Goal: Information Seeking & Learning: Learn about a topic

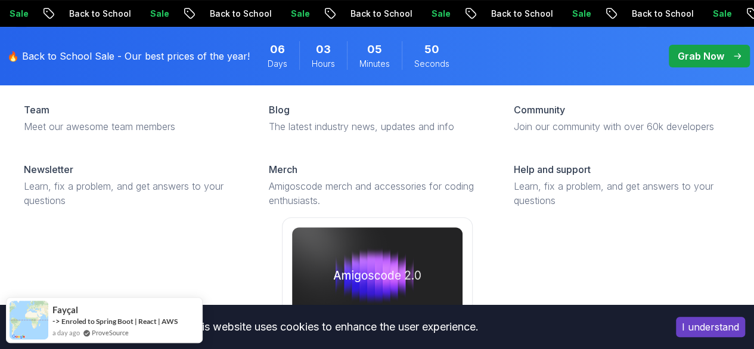
scroll to position [119, 0]
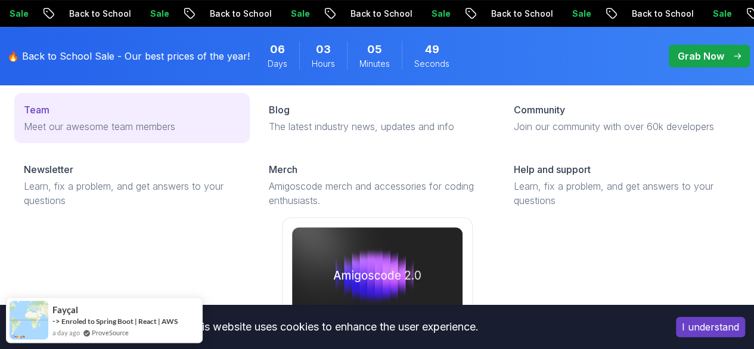
click at [57, 117] on div "Team" at bounding box center [132, 110] width 216 height 14
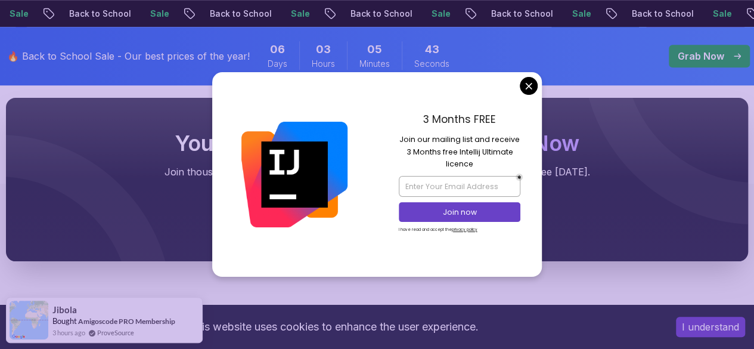
scroll to position [298, 0]
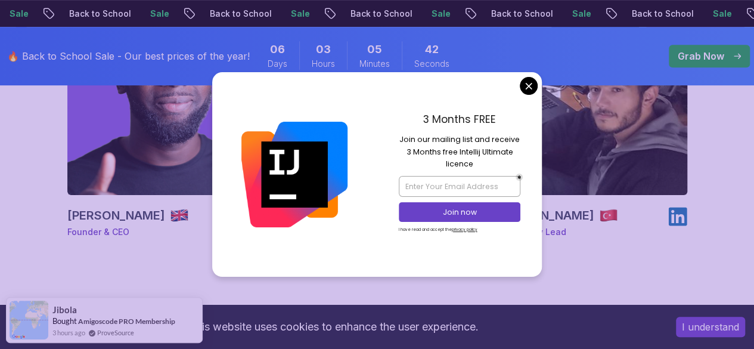
drag, startPoint x: 529, startPoint y: 85, endPoint x: 551, endPoint y: 94, distance: 23.0
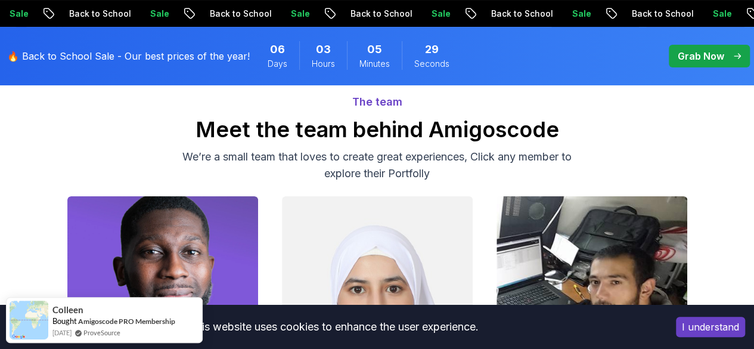
scroll to position [0, 0]
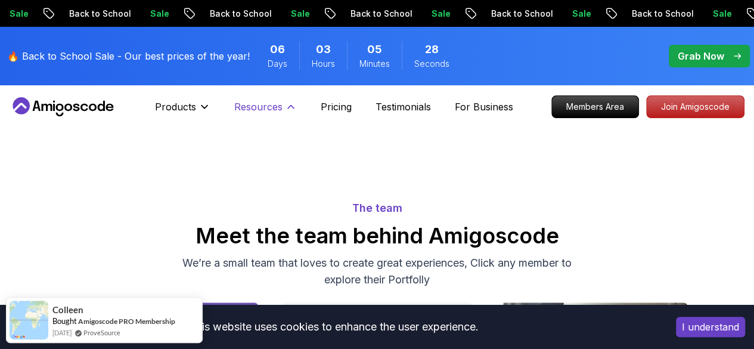
click at [266, 108] on p "Resources" at bounding box center [258, 107] width 48 height 14
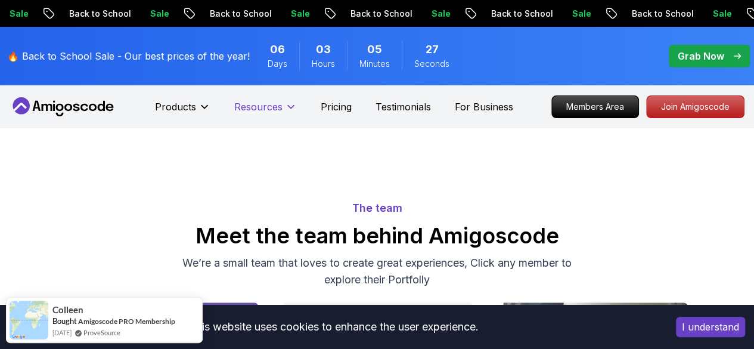
click at [266, 108] on p "Resources" at bounding box center [258, 107] width 48 height 14
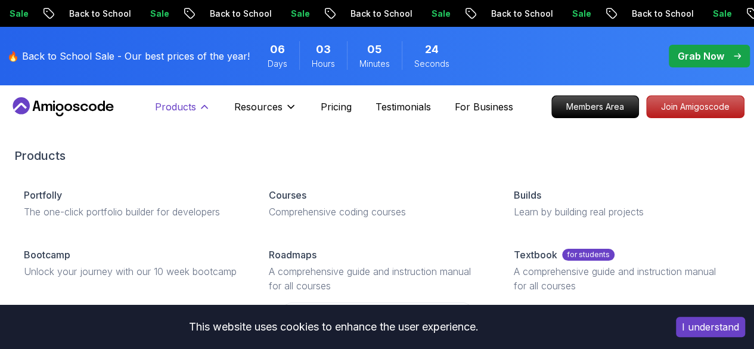
click at [200, 114] on button "Products" at bounding box center [182, 112] width 55 height 24
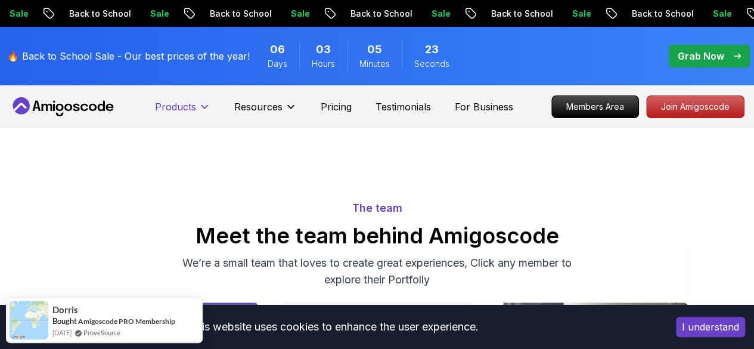
click at [200, 114] on button "Products" at bounding box center [182, 112] width 55 height 24
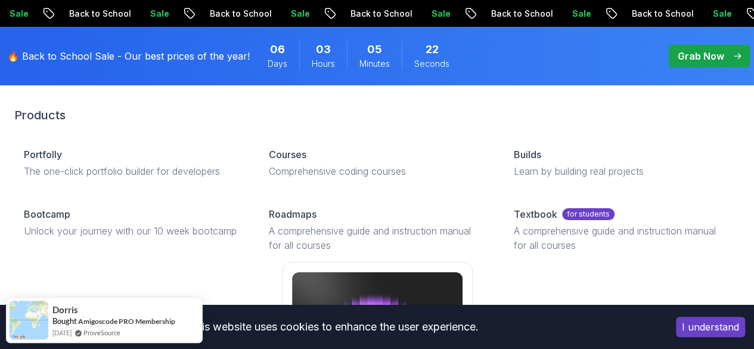
scroll to position [60, 0]
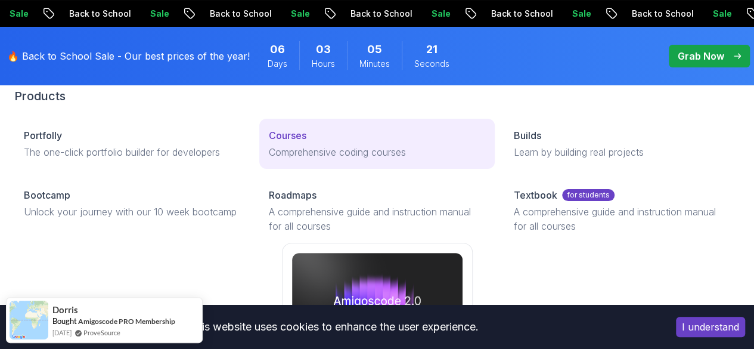
click at [269, 143] on p "Courses" at bounding box center [288, 135] width 38 height 14
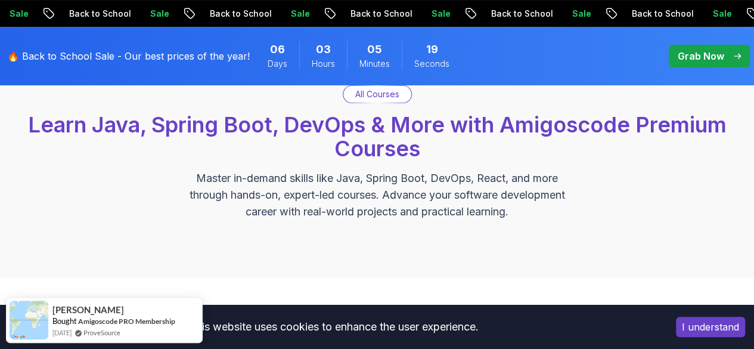
scroll to position [119, 0]
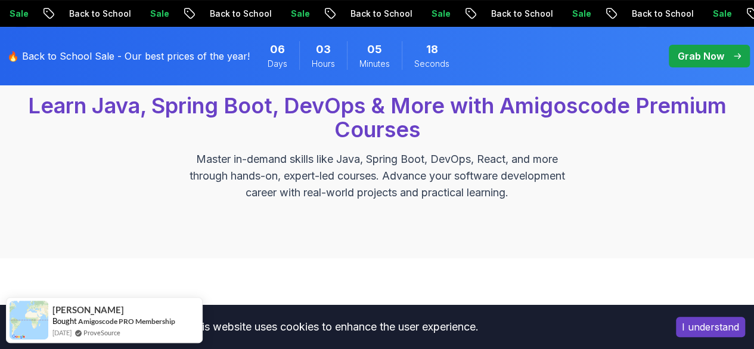
click at [696, 327] on button "I understand" at bounding box center [710, 327] width 69 height 20
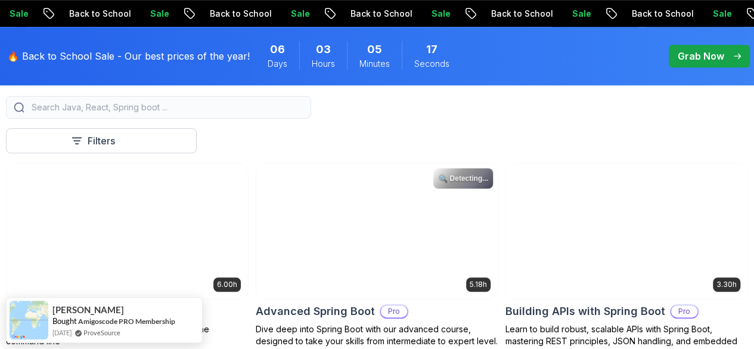
scroll to position [358, 0]
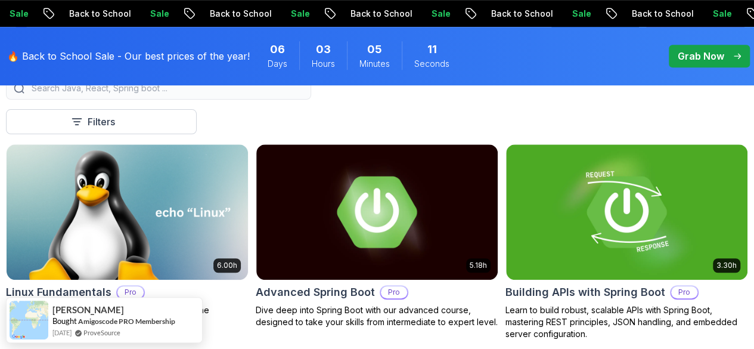
click at [707, 47] on span "pre-order" at bounding box center [709, 56] width 81 height 23
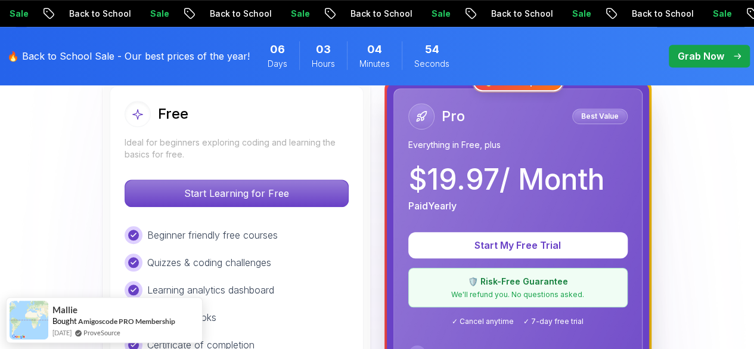
scroll to position [358, 0]
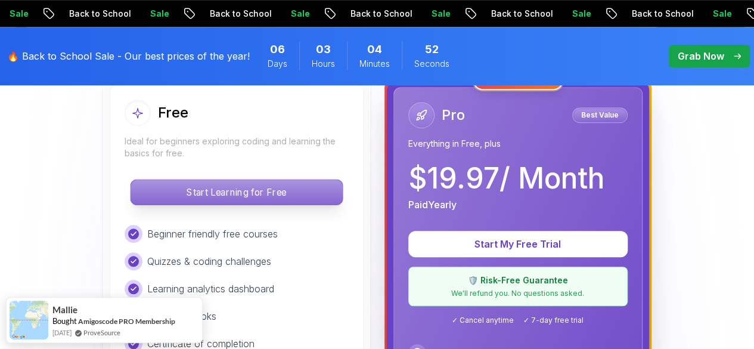
click at [249, 185] on p "Start Learning for Free" at bounding box center [237, 191] width 212 height 25
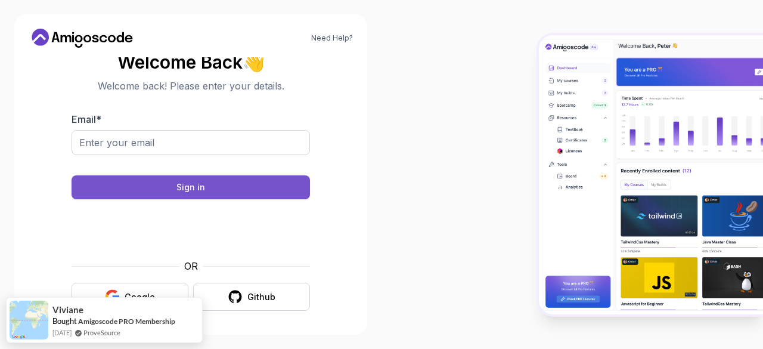
scroll to position [9, 0]
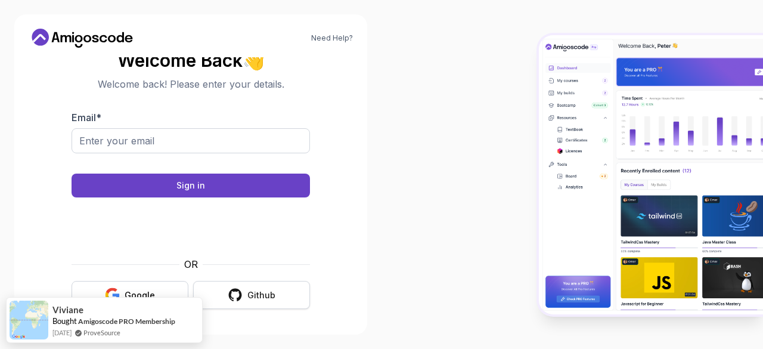
click at [247, 293] on button "Github" at bounding box center [251, 295] width 117 height 28
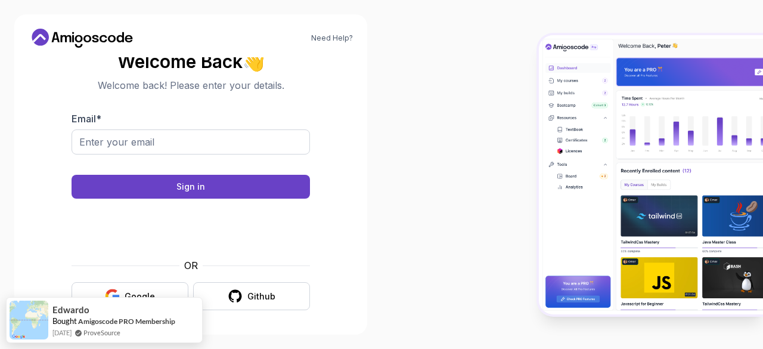
scroll to position [9, 0]
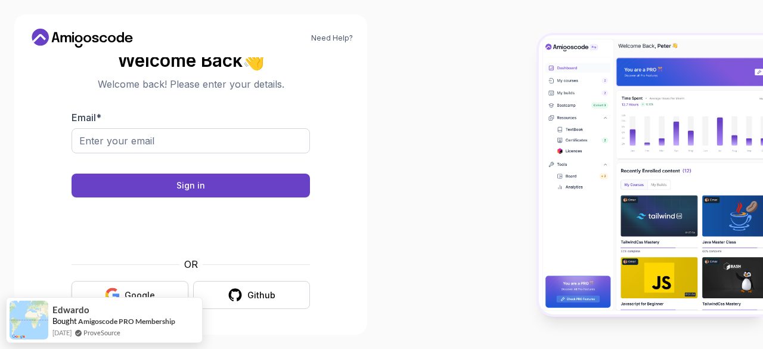
click at [141, 287] on button "Google" at bounding box center [130, 295] width 117 height 28
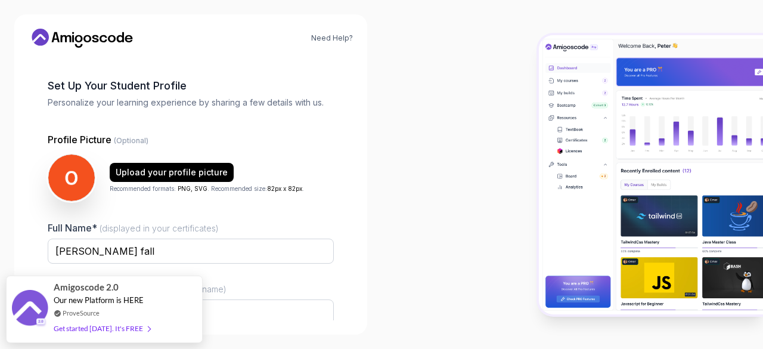
scroll to position [147, 0]
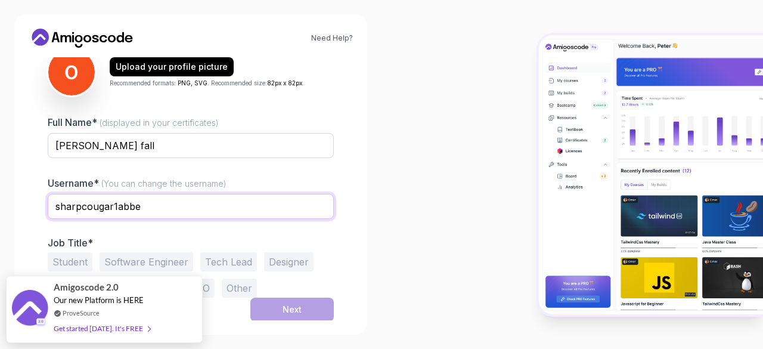
click at [141, 207] on input "sharpcougar1abbe" at bounding box center [191, 206] width 286 height 25
type input "othman"
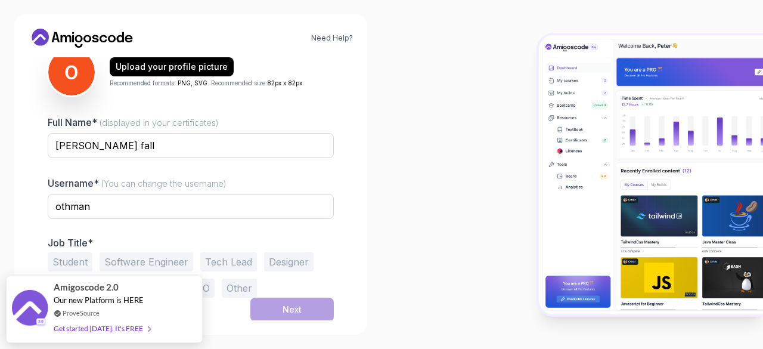
click at [155, 258] on button "Software Engineer" at bounding box center [147, 261] width 94 height 19
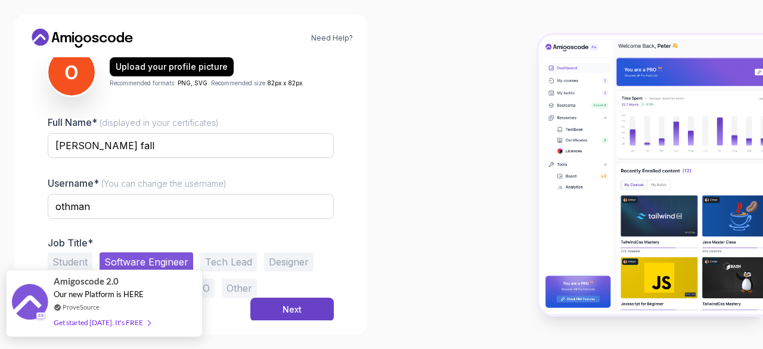
click at [143, 321] on span at bounding box center [146, 322] width 7 height 9
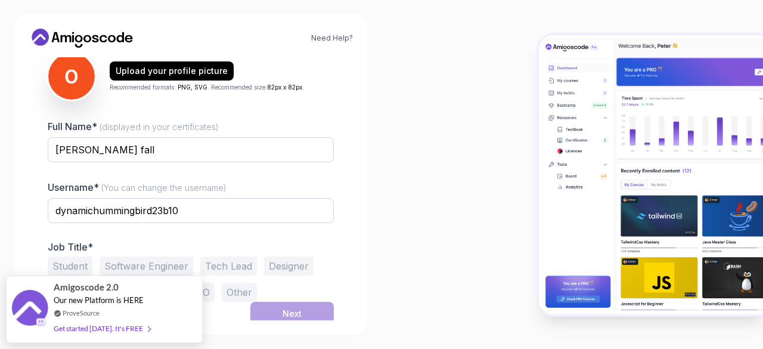
scroll to position [147, 0]
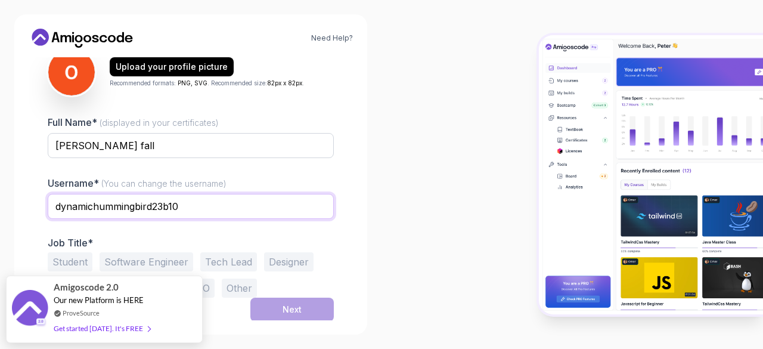
click at [155, 205] on input "dynamichummingbird23b10" at bounding box center [191, 206] width 286 height 25
type input "othman"
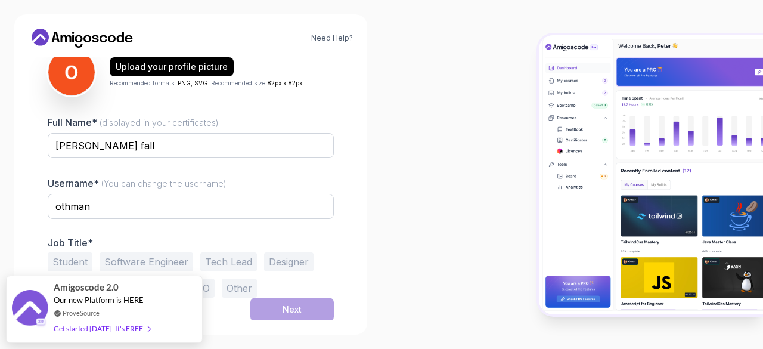
click at [169, 263] on button "Software Engineer" at bounding box center [147, 261] width 94 height 19
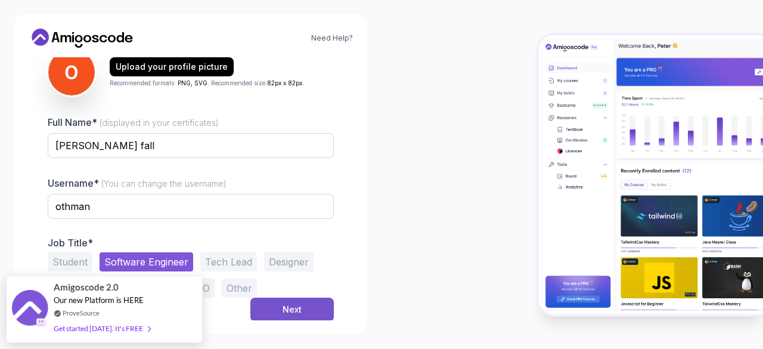
click at [284, 306] on div "Next" at bounding box center [292, 309] width 19 height 12
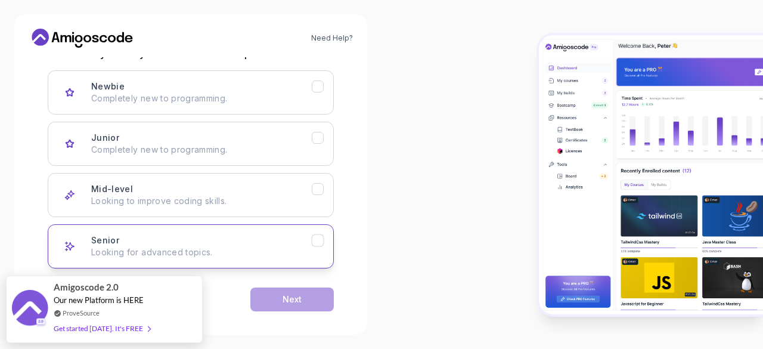
scroll to position [184, 0]
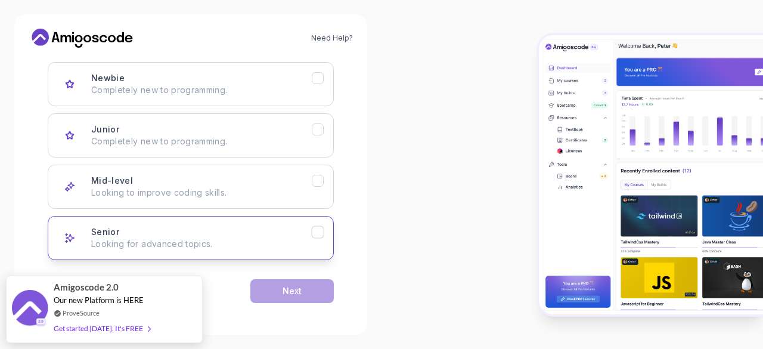
click at [318, 231] on icon "Senior" at bounding box center [317, 232] width 7 height 5
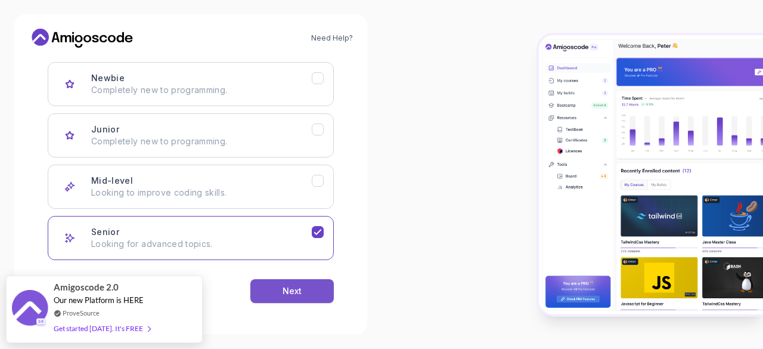
click at [321, 290] on button "Next" at bounding box center [291, 291] width 83 height 24
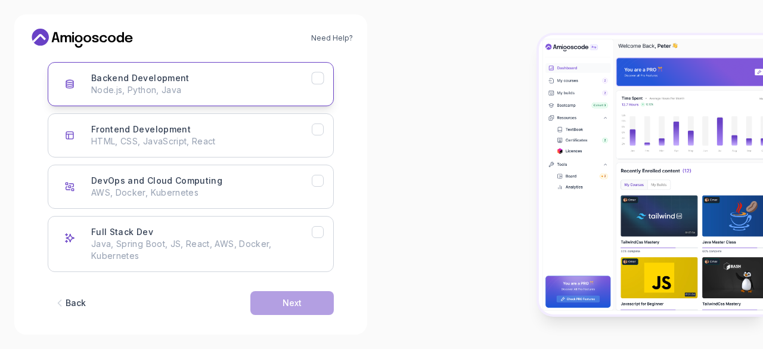
click at [240, 86] on p "Node.js, Python, Java" at bounding box center [201, 90] width 221 height 12
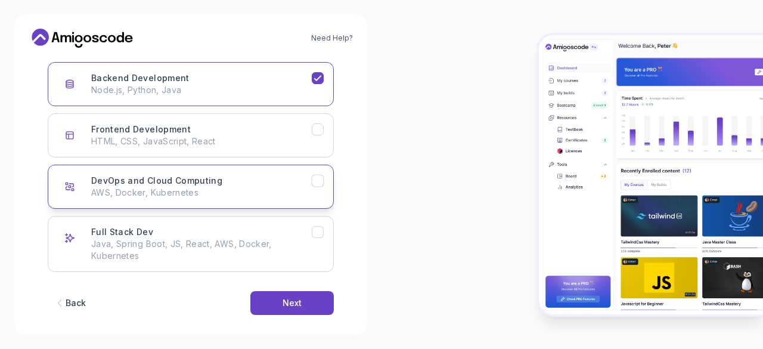
click at [299, 179] on div "DevOps and Cloud Computing AWS, Docker, Kubernetes" at bounding box center [201, 187] width 221 height 24
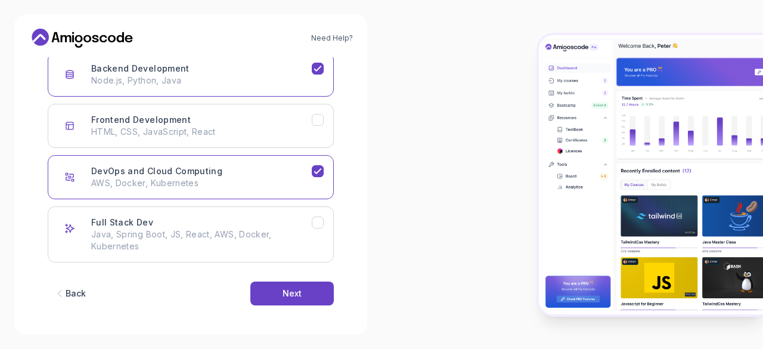
scroll to position [196, 0]
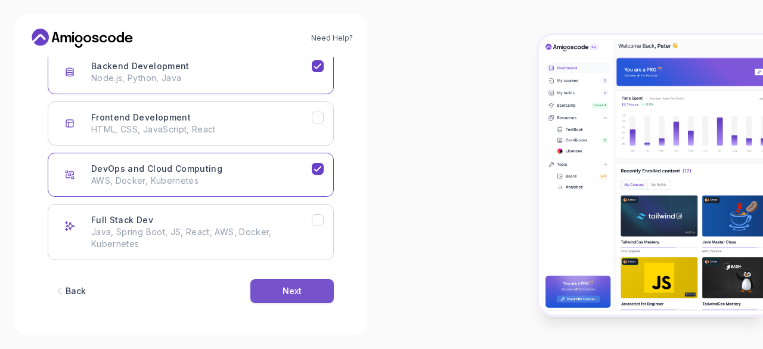
click at [303, 284] on button "Next" at bounding box center [291, 291] width 83 height 24
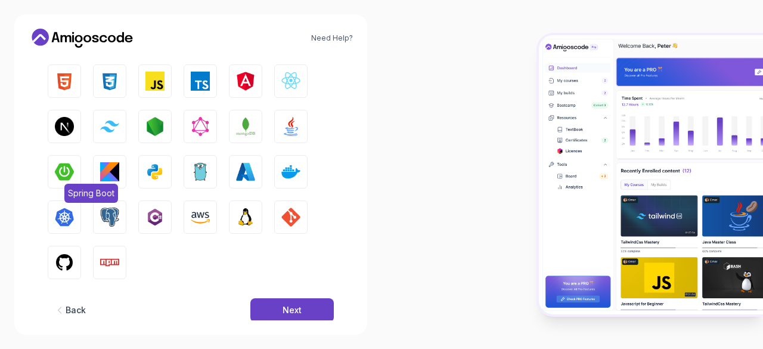
click at [66, 175] on img "button" at bounding box center [64, 171] width 19 height 19
click at [113, 175] on img "button" at bounding box center [109, 171] width 19 height 19
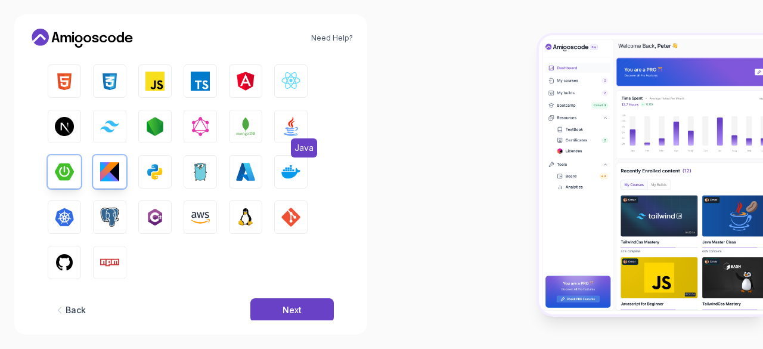
click at [290, 131] on img "button" at bounding box center [290, 126] width 19 height 19
click at [292, 170] on img "button" at bounding box center [290, 171] width 19 height 19
click at [235, 218] on button "Linux" at bounding box center [245, 216] width 33 height 33
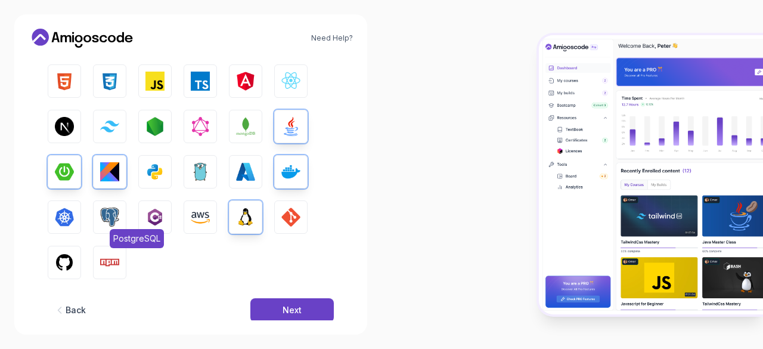
click at [101, 218] on img "button" at bounding box center [109, 216] width 19 height 19
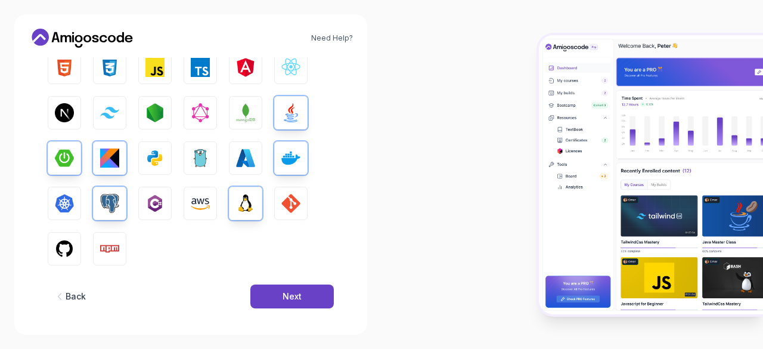
scroll to position [217, 0]
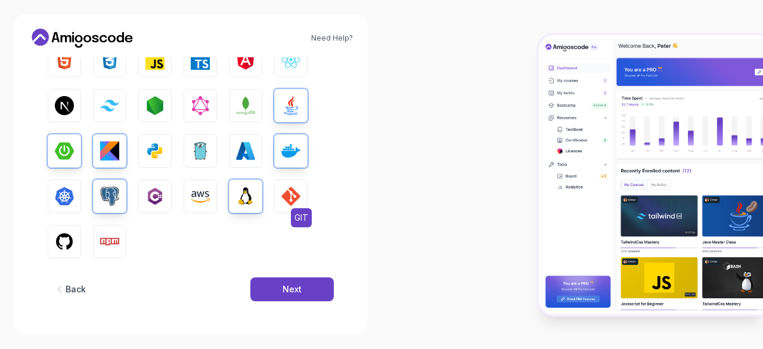
click at [299, 195] on img "button" at bounding box center [290, 196] width 19 height 19
click at [244, 103] on img "button" at bounding box center [245, 105] width 19 height 19
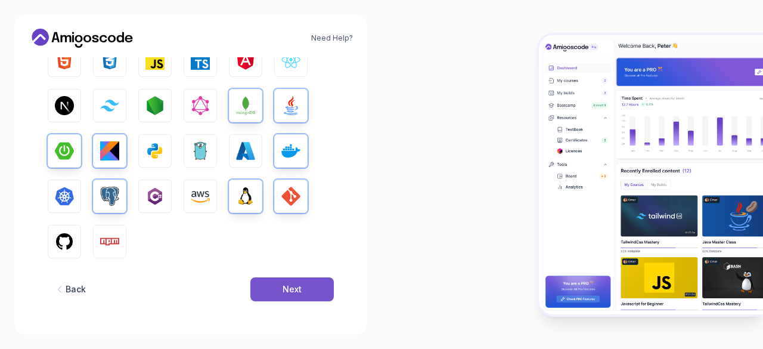
click at [301, 296] on button "Next" at bounding box center [291, 289] width 83 height 24
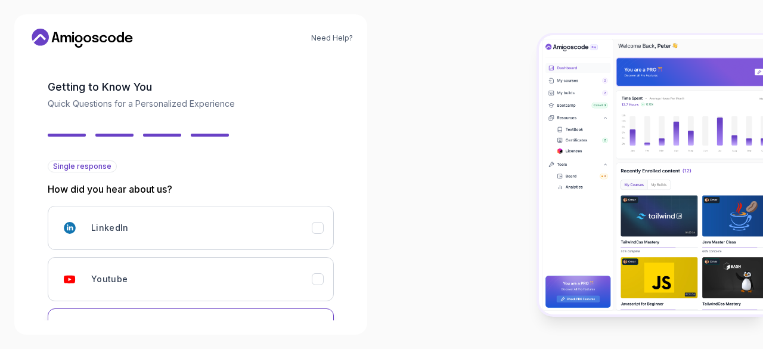
scroll to position [0, 0]
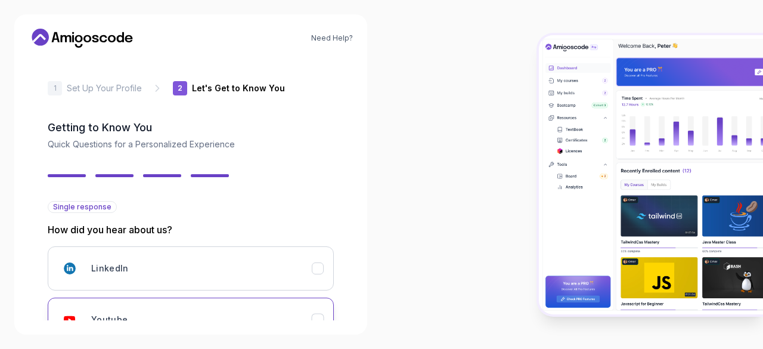
click at [223, 310] on div "Youtube" at bounding box center [201, 320] width 221 height 24
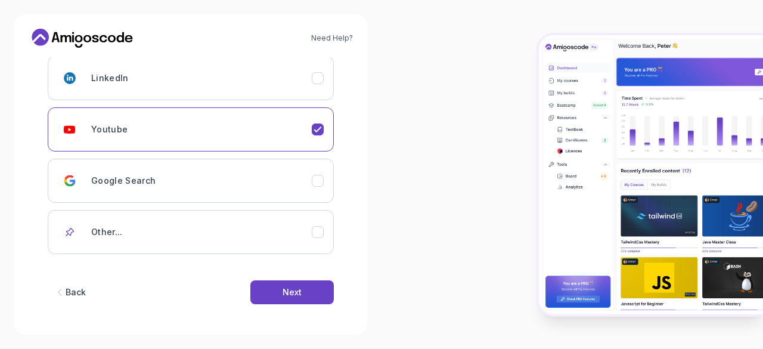
scroll to position [191, 0]
click at [308, 292] on button "Next" at bounding box center [291, 291] width 83 height 24
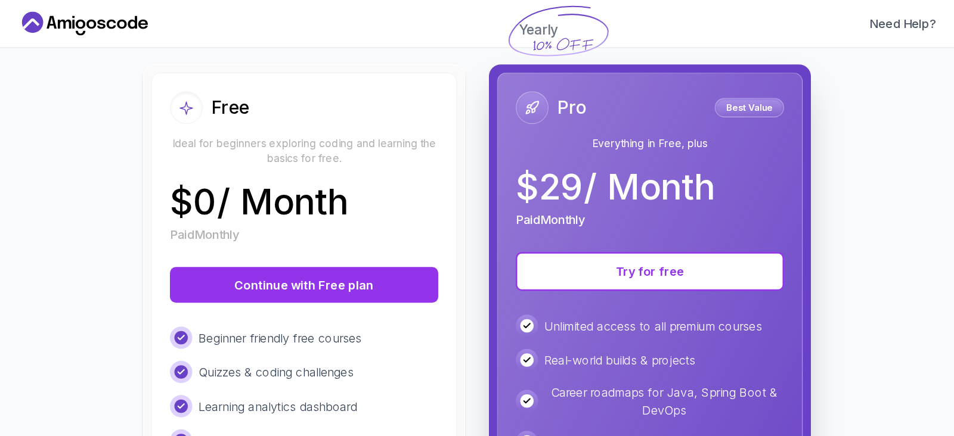
scroll to position [175, 0]
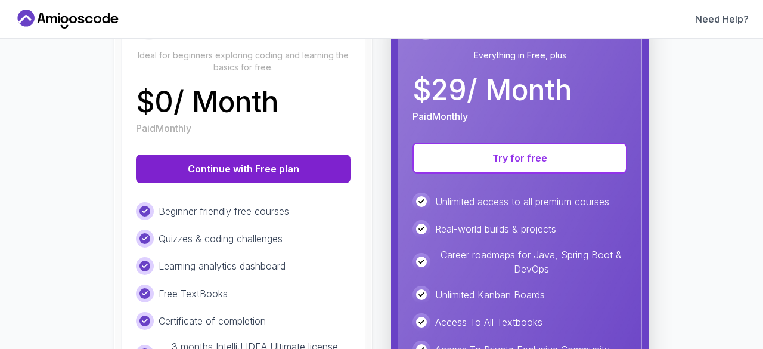
click at [184, 175] on button "Continue with Free plan" at bounding box center [243, 168] width 215 height 29
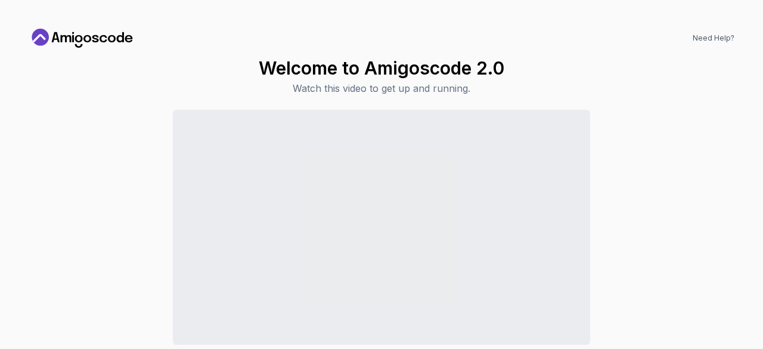
click at [653, 197] on div "Continue to Dashboard" at bounding box center [382, 251] width 706 height 283
click at [673, 157] on div "Continue to Dashboard" at bounding box center [382, 251] width 706 height 283
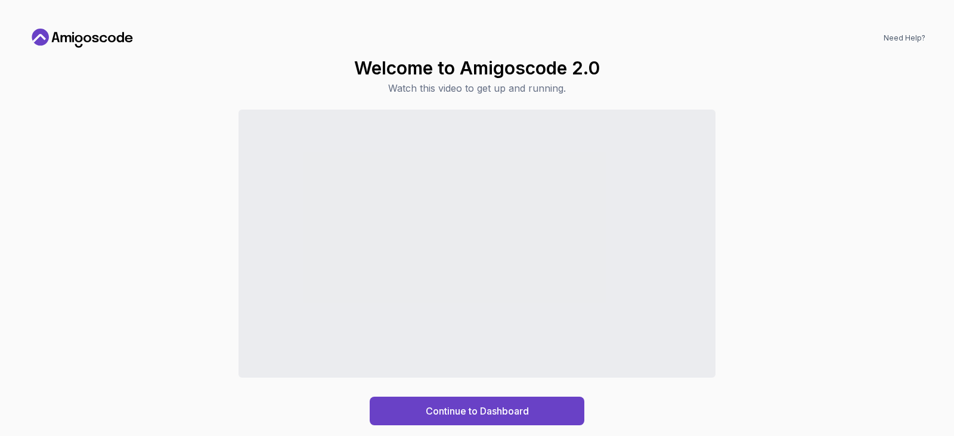
click at [763, 189] on div "Continue to Dashboard" at bounding box center [477, 268] width 897 height 316
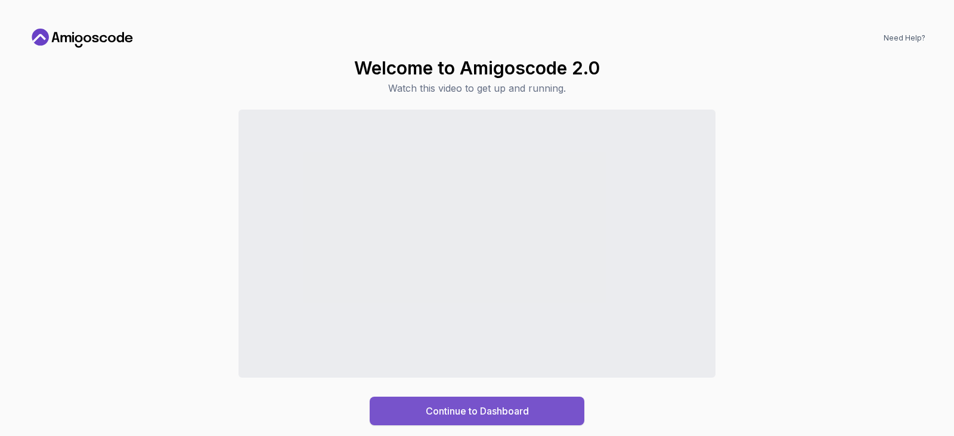
click at [497, 348] on div "Continue to Dashboard" at bounding box center [477, 411] width 103 height 14
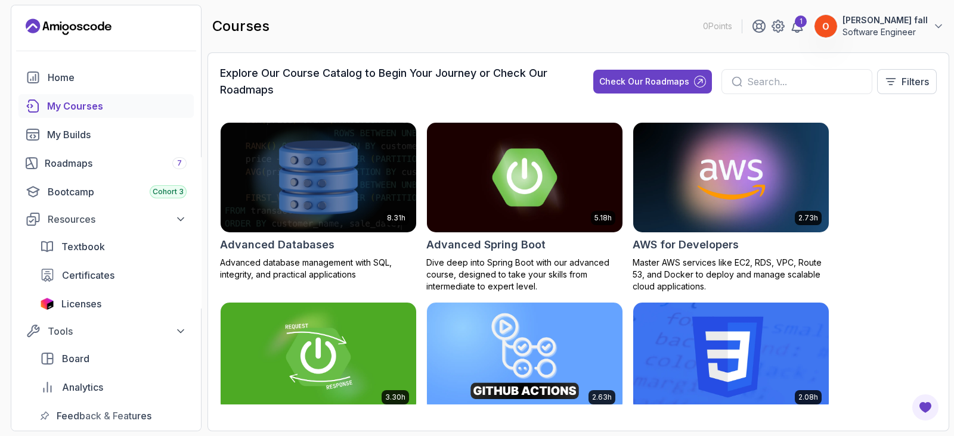
click at [319, 15] on div "courses 0 Points 1 [PERSON_NAME] fall Software Engineer" at bounding box center [578, 26] width 742 height 43
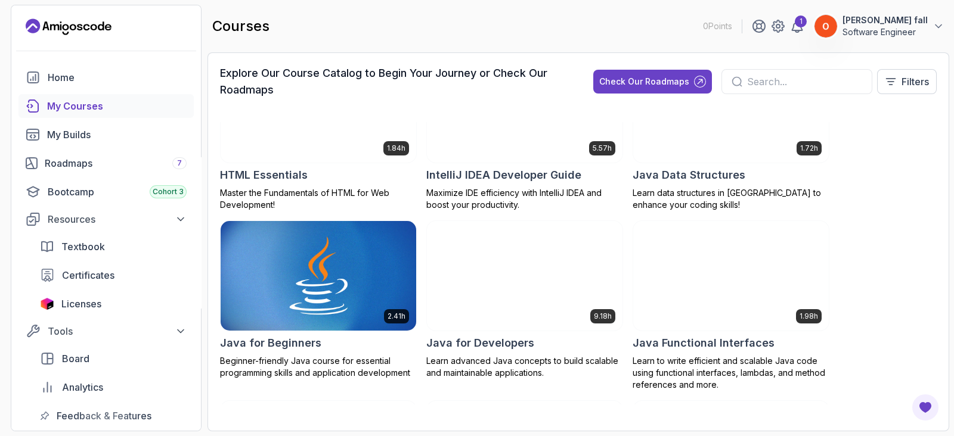
scroll to position [820, 0]
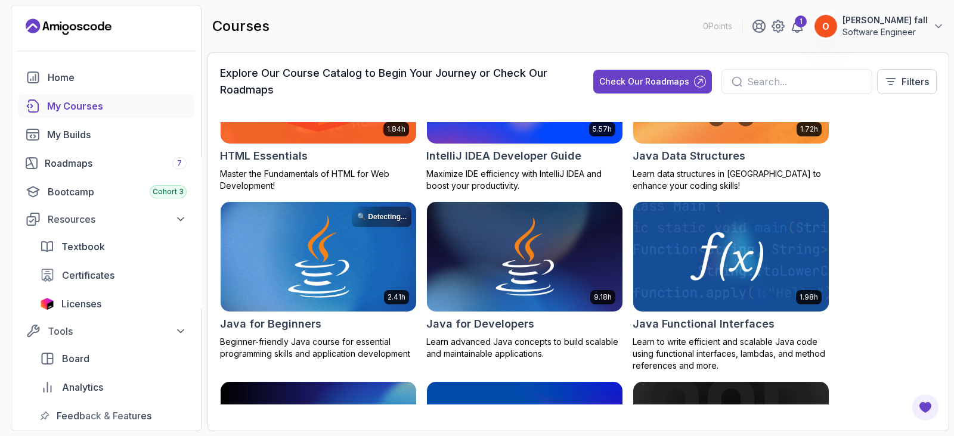
click at [312, 243] on img at bounding box center [318, 257] width 205 height 115
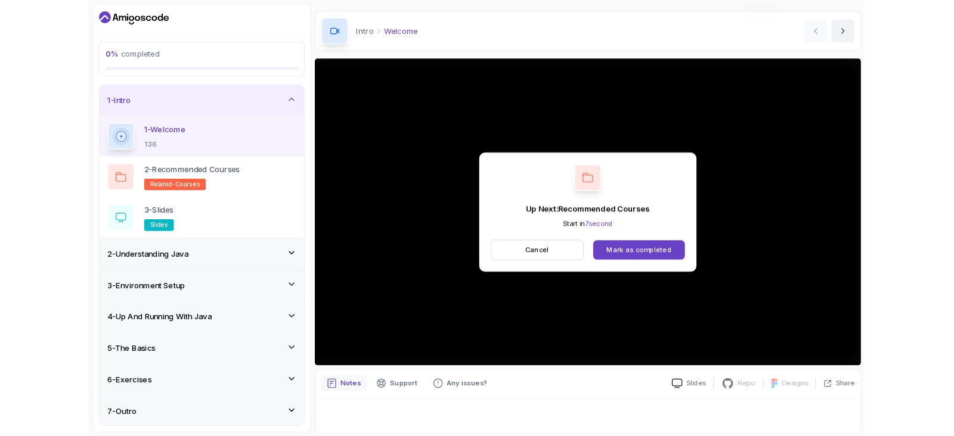
scroll to position [134, 0]
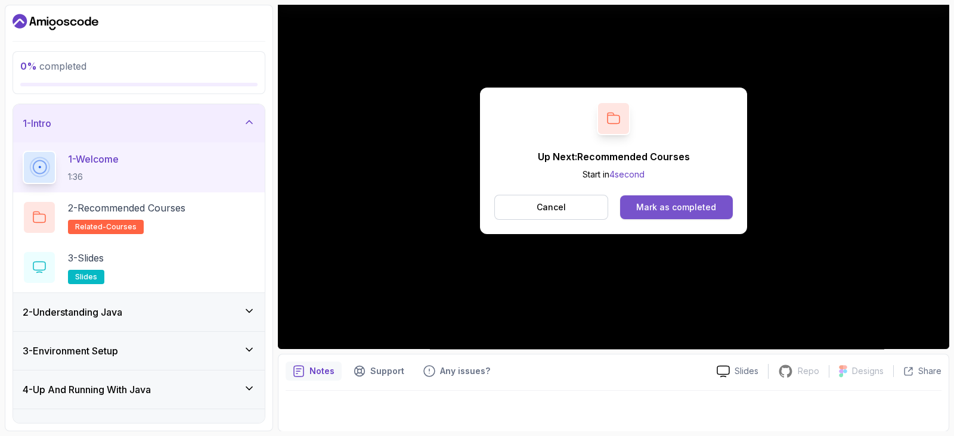
click at [656, 208] on div "Mark as completed" at bounding box center [676, 208] width 80 height 12
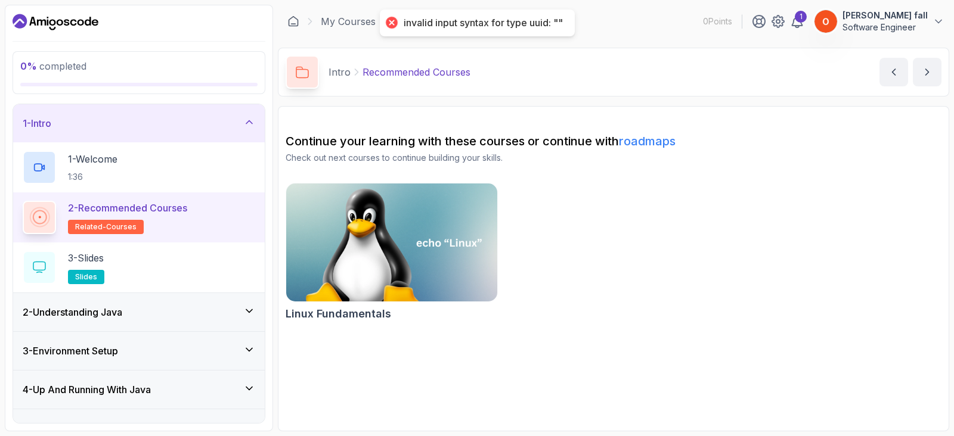
click at [543, 22] on div "invalid input syntax for type uuid: """ at bounding box center [483, 23] width 159 height 13
click at [144, 159] on div "1 - Welcome 1:36" at bounding box center [139, 167] width 233 height 33
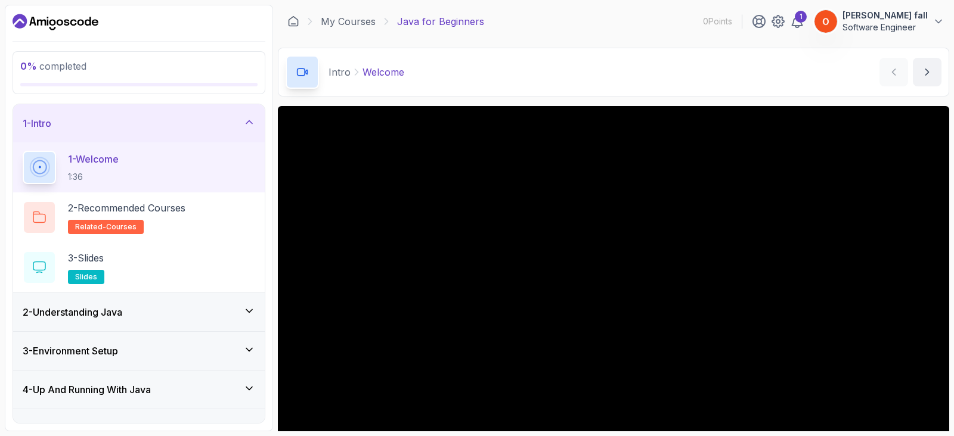
scroll to position [134, 0]
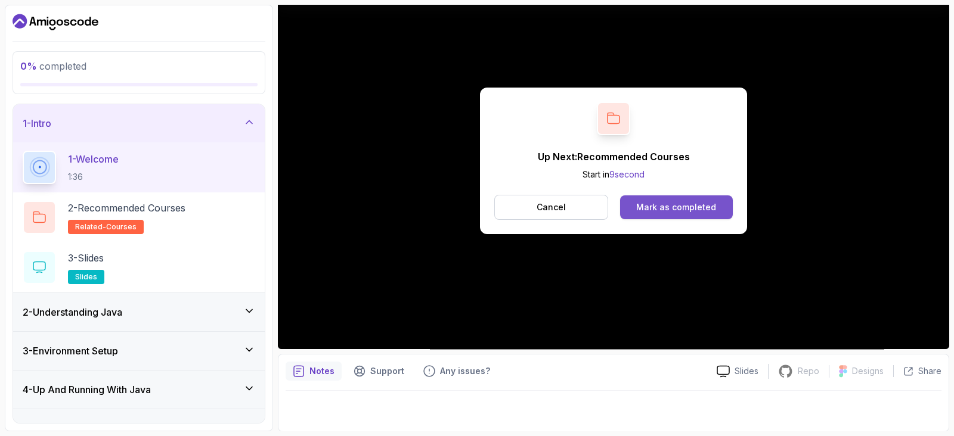
click at [672, 203] on div "Mark as completed" at bounding box center [676, 208] width 80 height 12
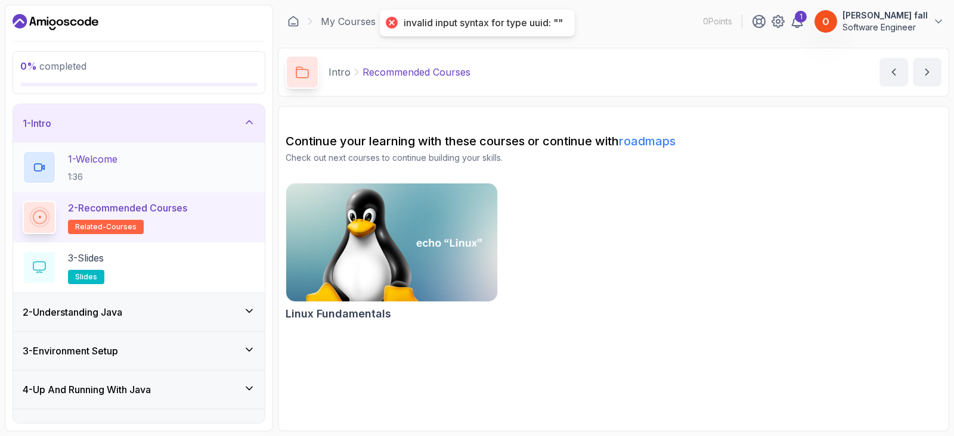
click at [159, 165] on div "1 - Welcome 1:36" at bounding box center [139, 167] width 233 height 33
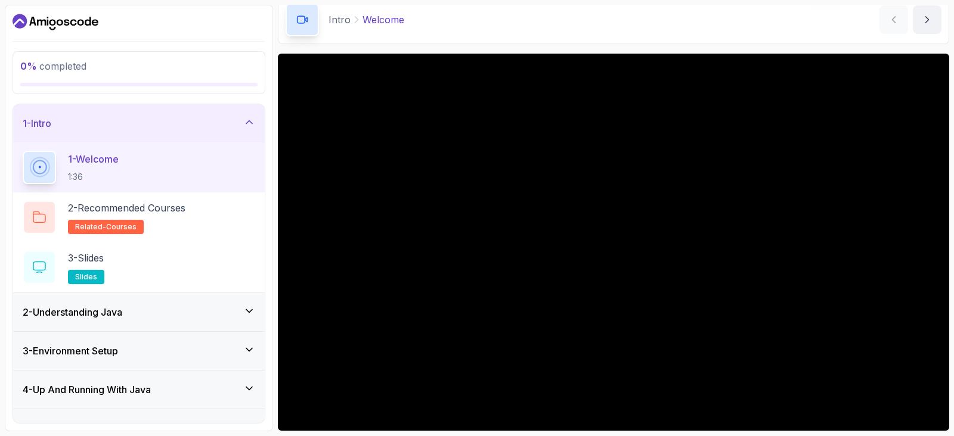
scroll to position [74, 0]
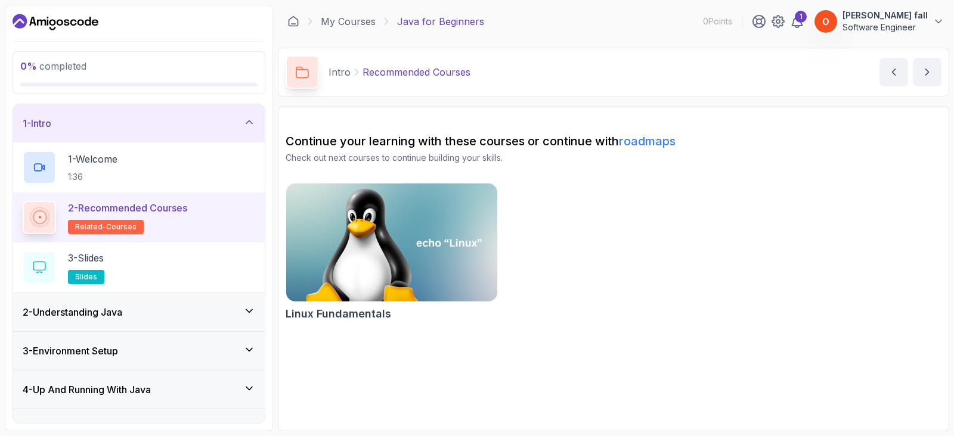
click at [67, 22] on icon "Dashboard" at bounding box center [66, 22] width 5 height 7
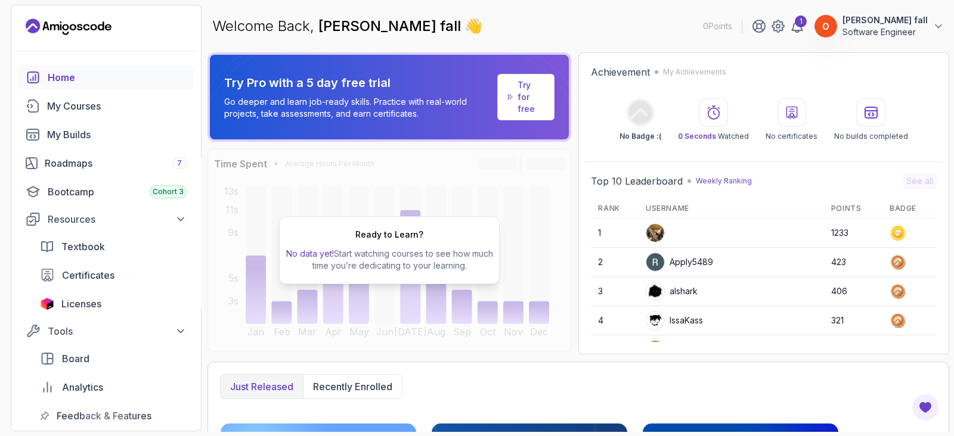
click at [440, 248] on p "No data yet! Start watching courses to see how much time you’re dedicating to y…" at bounding box center [389, 260] width 210 height 24
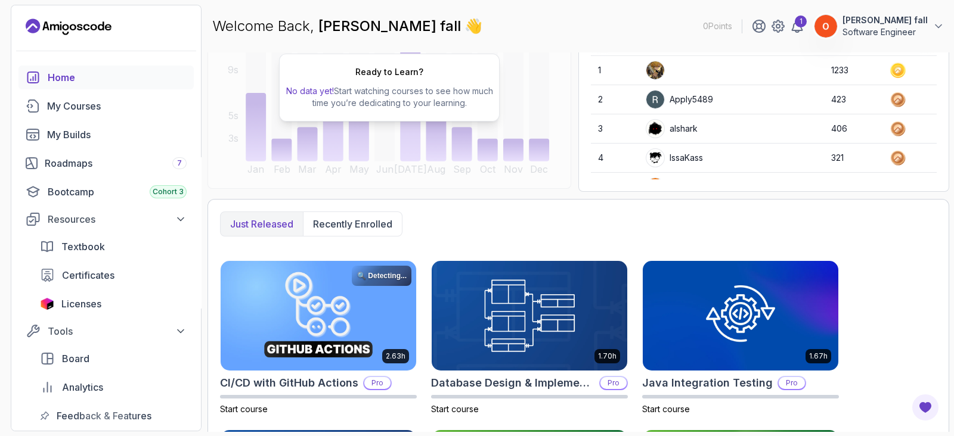
scroll to position [148, 0]
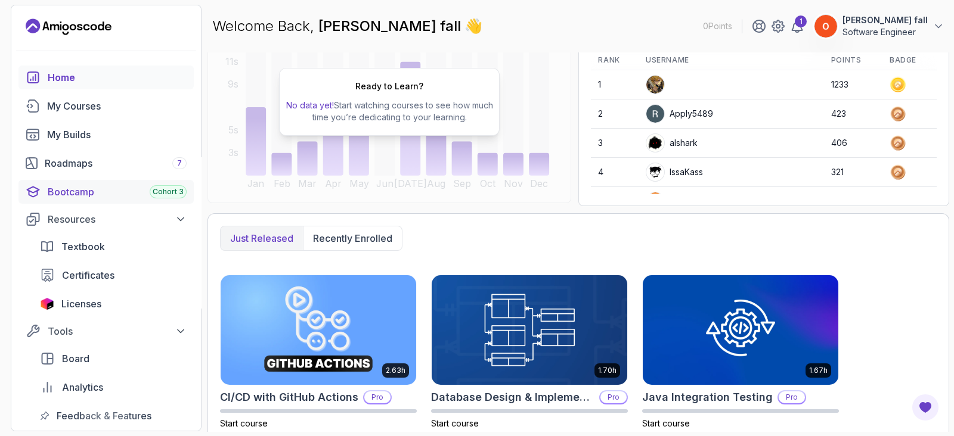
click at [177, 195] on span "Cohort 3" at bounding box center [168, 192] width 31 height 10
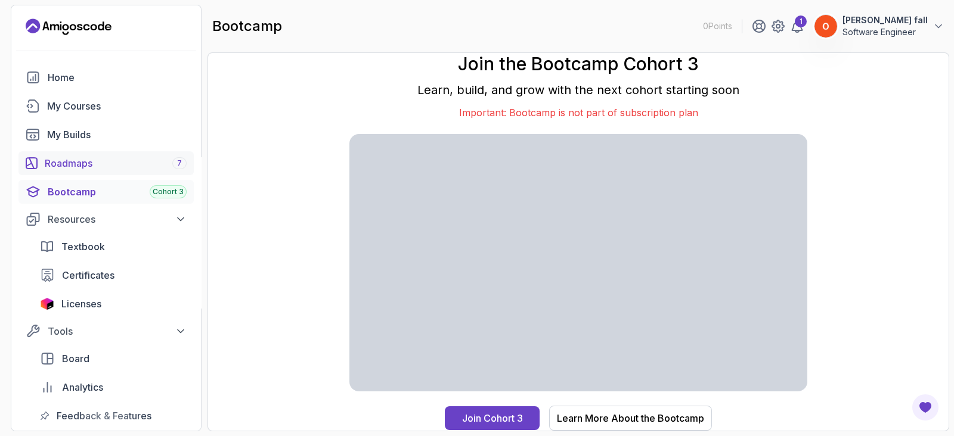
click at [114, 164] on div "Roadmaps 7" at bounding box center [116, 163] width 142 height 14
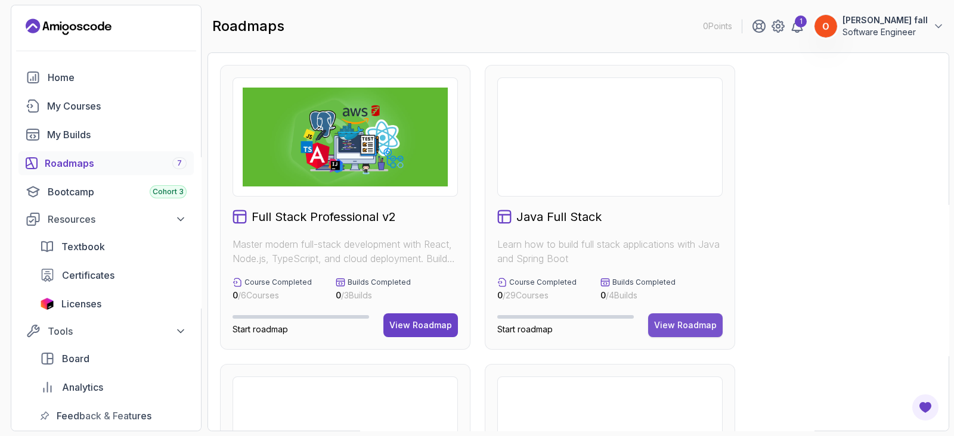
click at [703, 320] on div "View Roadmap" at bounding box center [685, 326] width 63 height 12
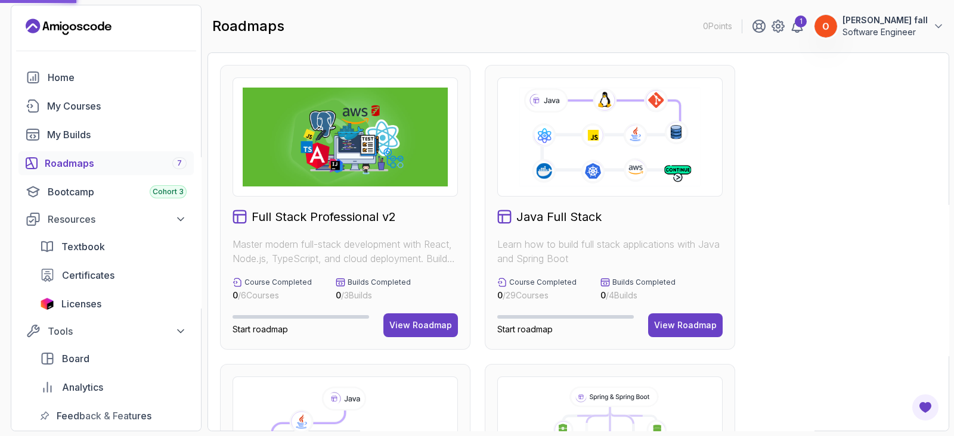
scroll to position [373, 0]
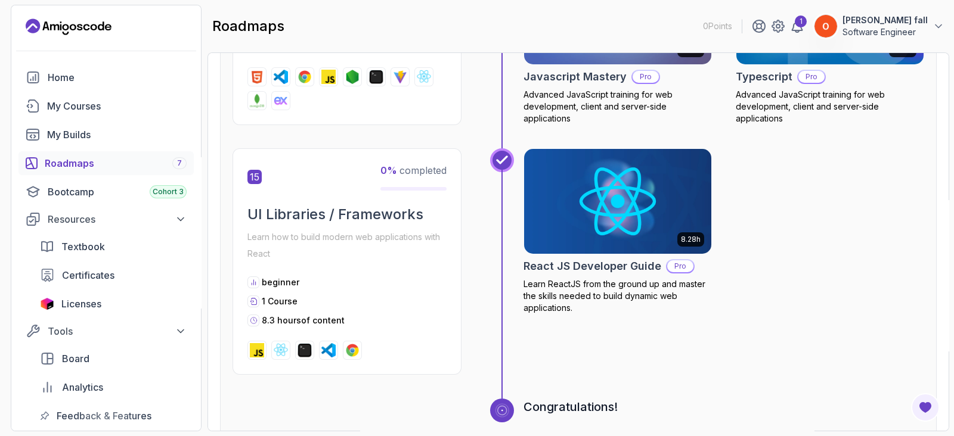
scroll to position [4596, 0]
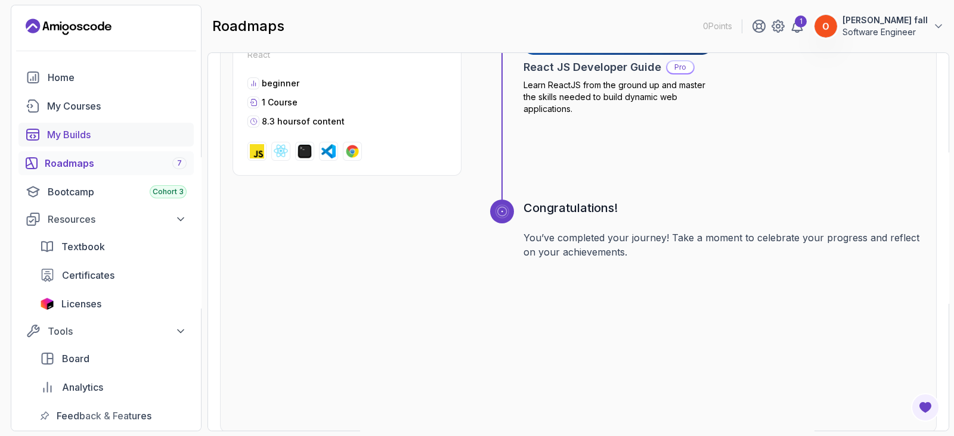
click at [106, 140] on div "My Builds" at bounding box center [117, 135] width 140 height 14
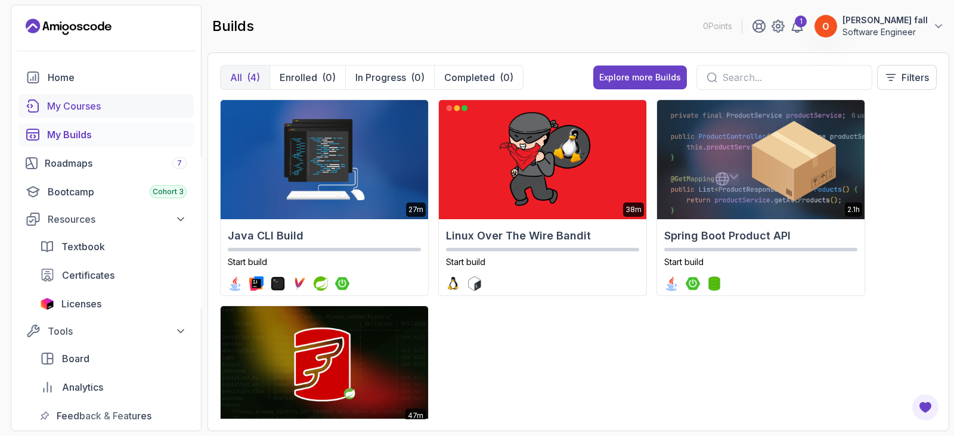
click at [107, 111] on div "My Courses" at bounding box center [117, 106] width 140 height 14
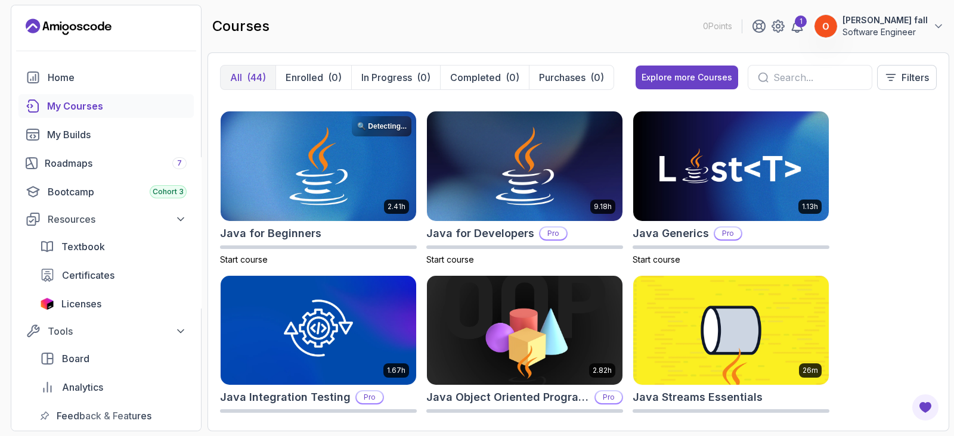
scroll to position [820, 0]
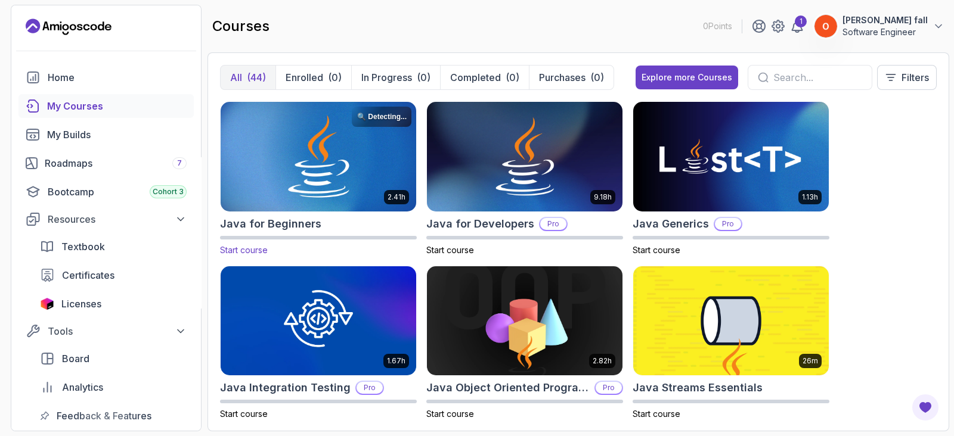
click at [307, 160] on img at bounding box center [318, 157] width 205 height 115
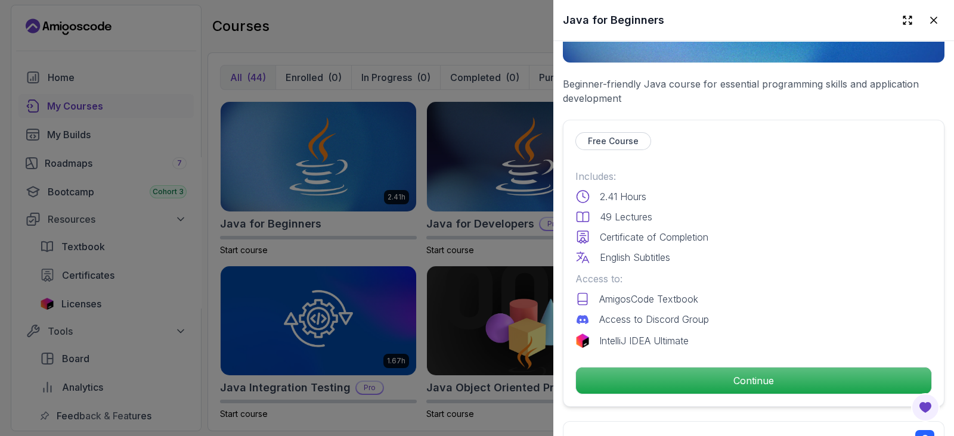
scroll to position [224, 0]
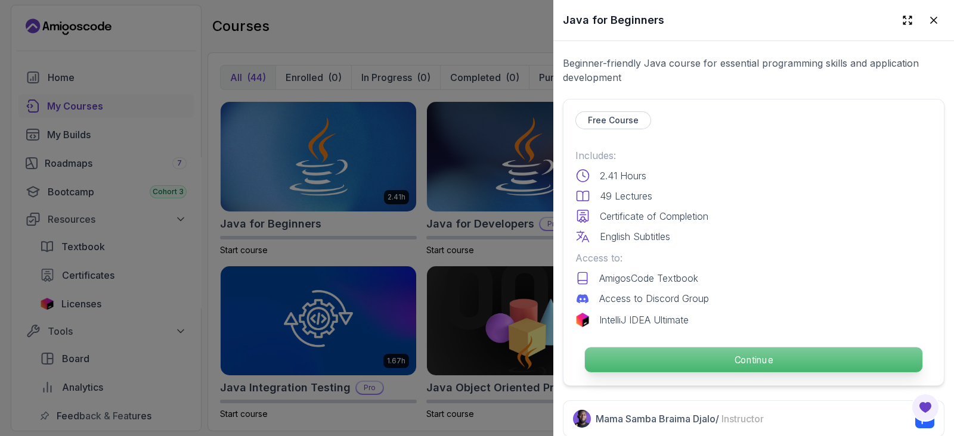
click at [778, 348] on p "Continue" at bounding box center [753, 360] width 337 height 25
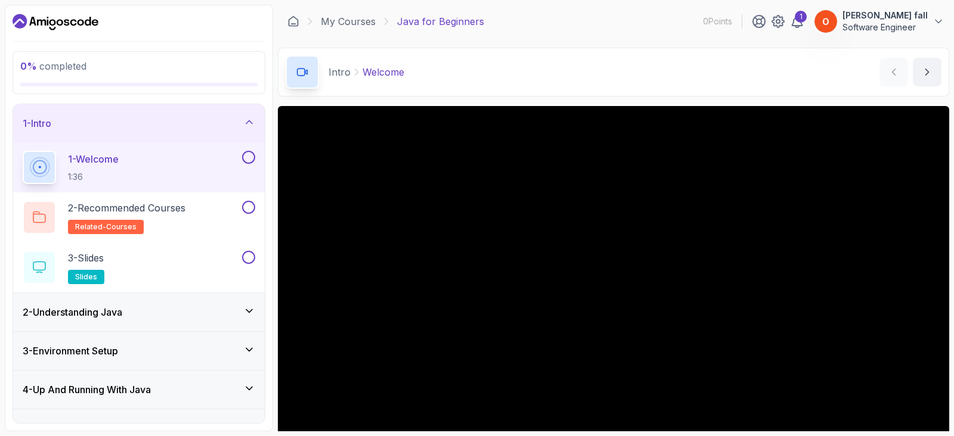
click at [252, 156] on button at bounding box center [248, 157] width 13 height 13
click at [173, 209] on p "2 - Recommended Courses" at bounding box center [126, 208] width 117 height 14
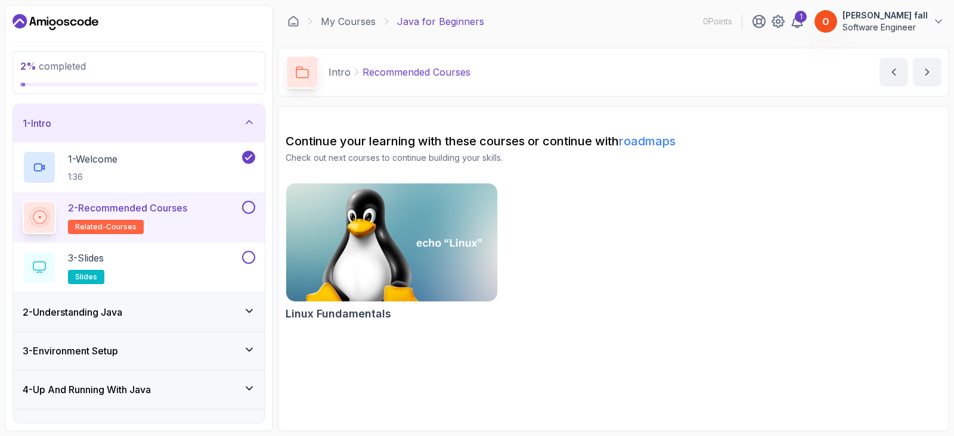
click at [248, 201] on button at bounding box center [248, 207] width 13 height 13
click at [197, 256] on div "3 - Slides slides" at bounding box center [131, 267] width 217 height 33
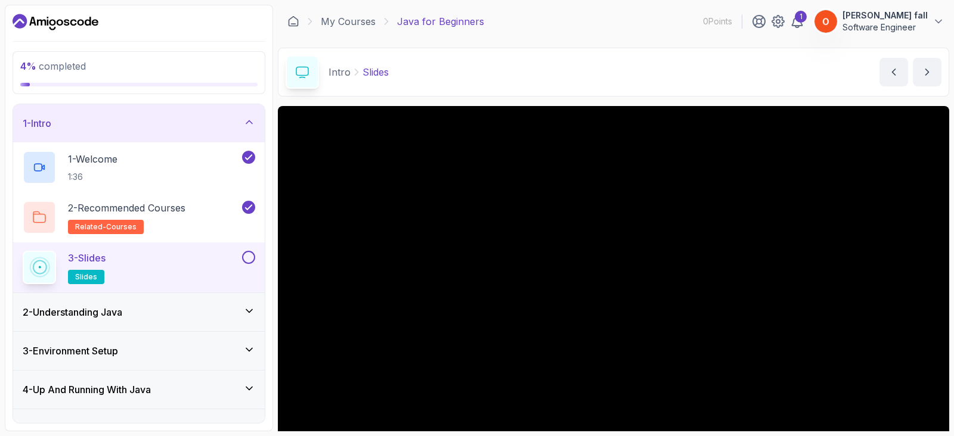
click at [168, 308] on div "2 - Understanding Java" at bounding box center [139, 312] width 233 height 14
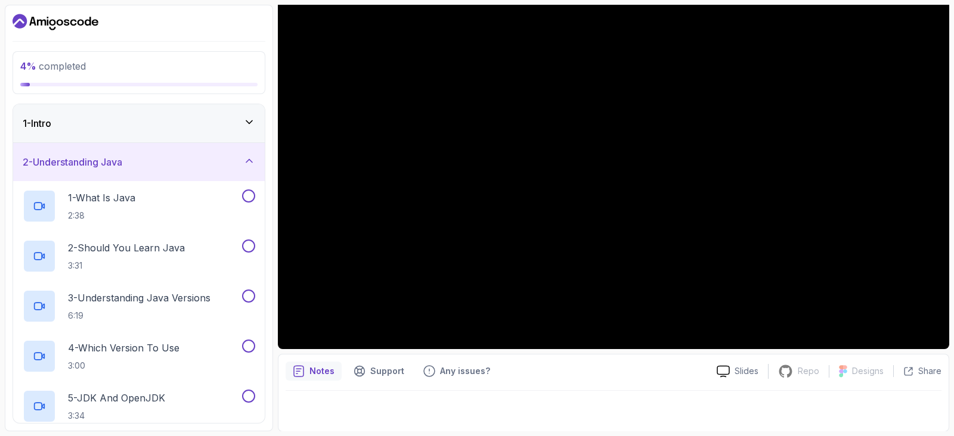
scroll to position [60, 0]
